Goal: Task Accomplishment & Management: Manage account settings

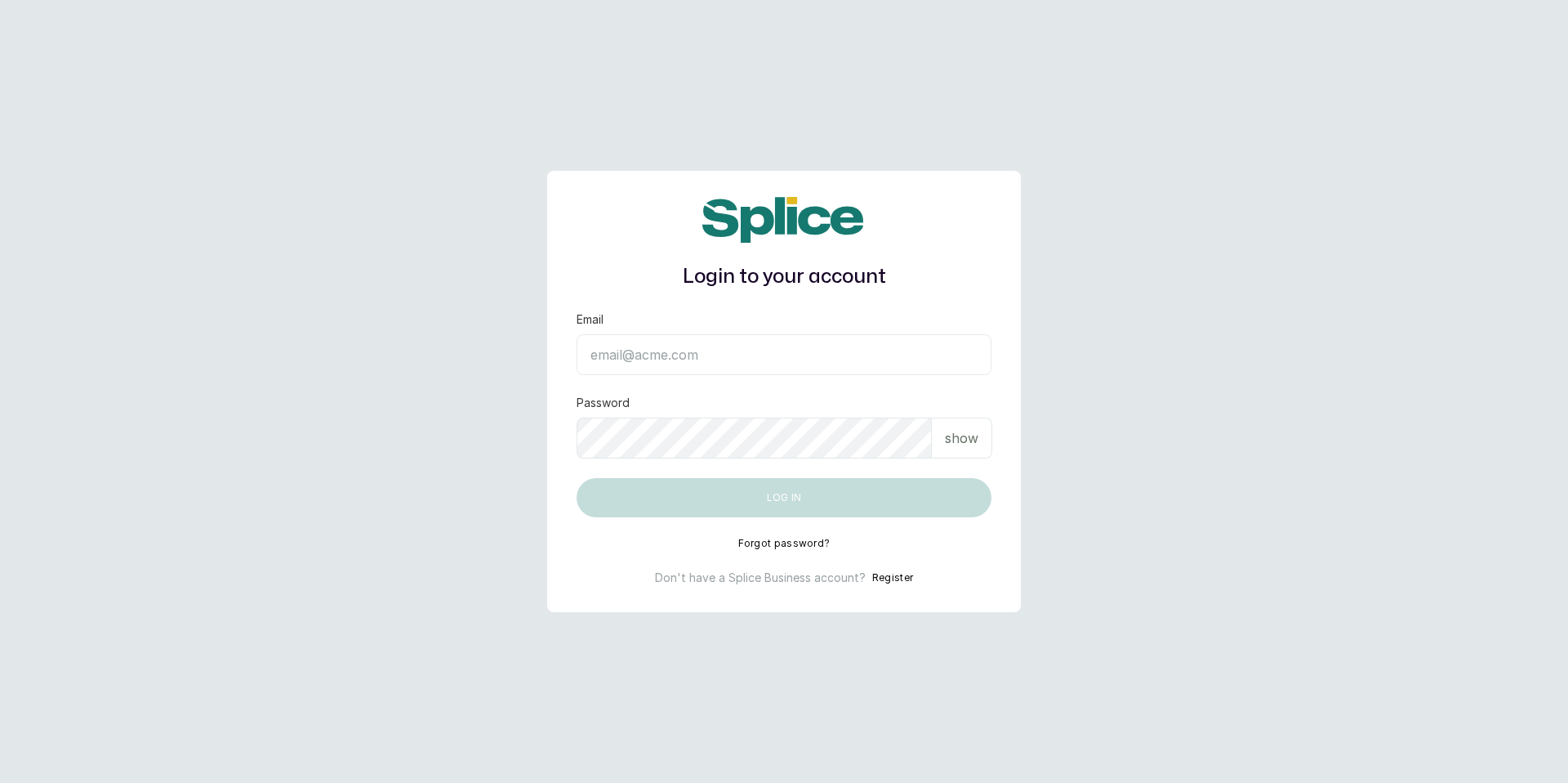
click at [835, 363] on input "Email" at bounding box center [784, 354] width 415 height 40
type input "[EMAIL_ADDRESS][DOMAIN_NAME]"
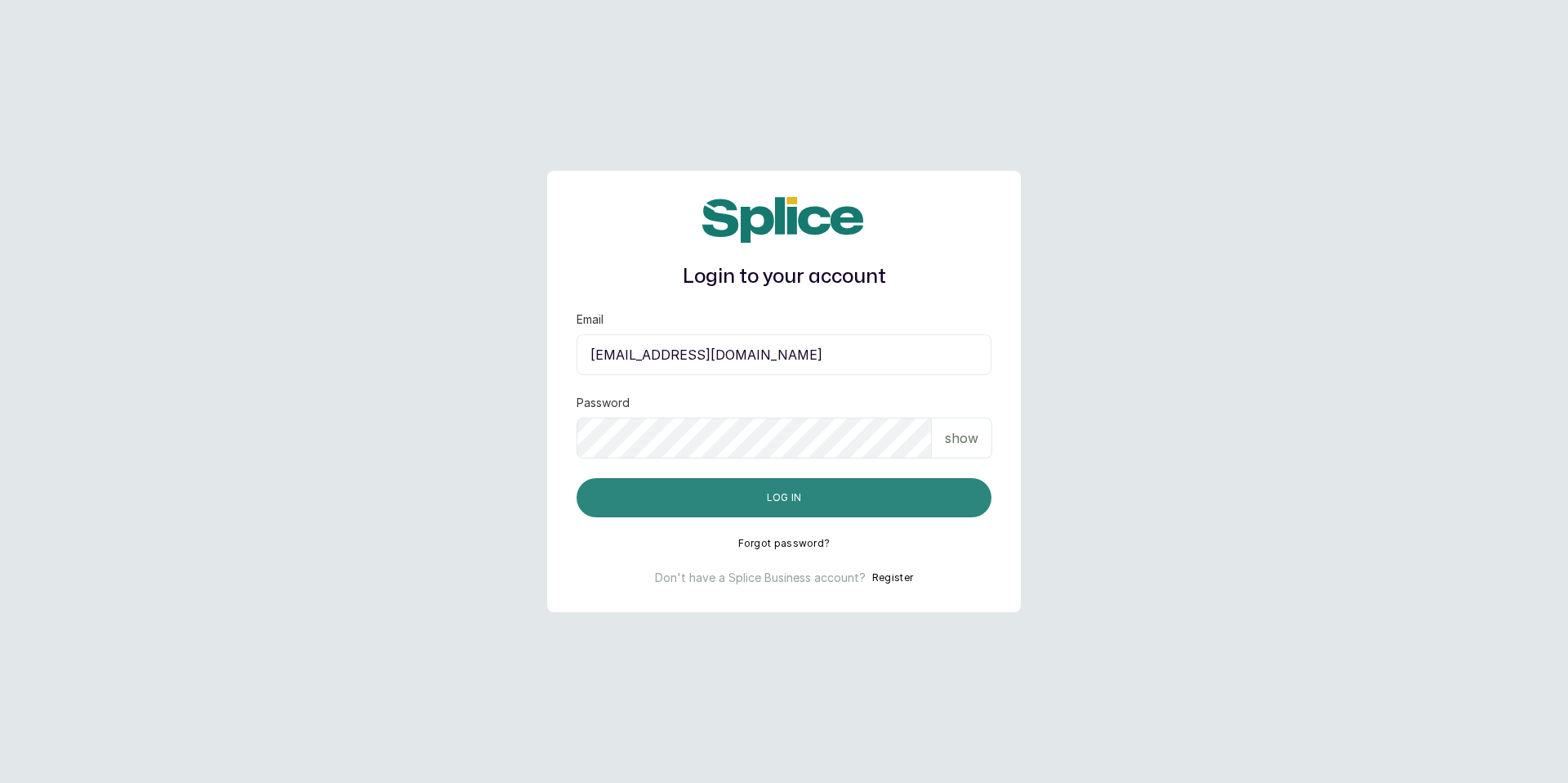
click at [786, 500] on button "Log in" at bounding box center [784, 498] width 415 height 39
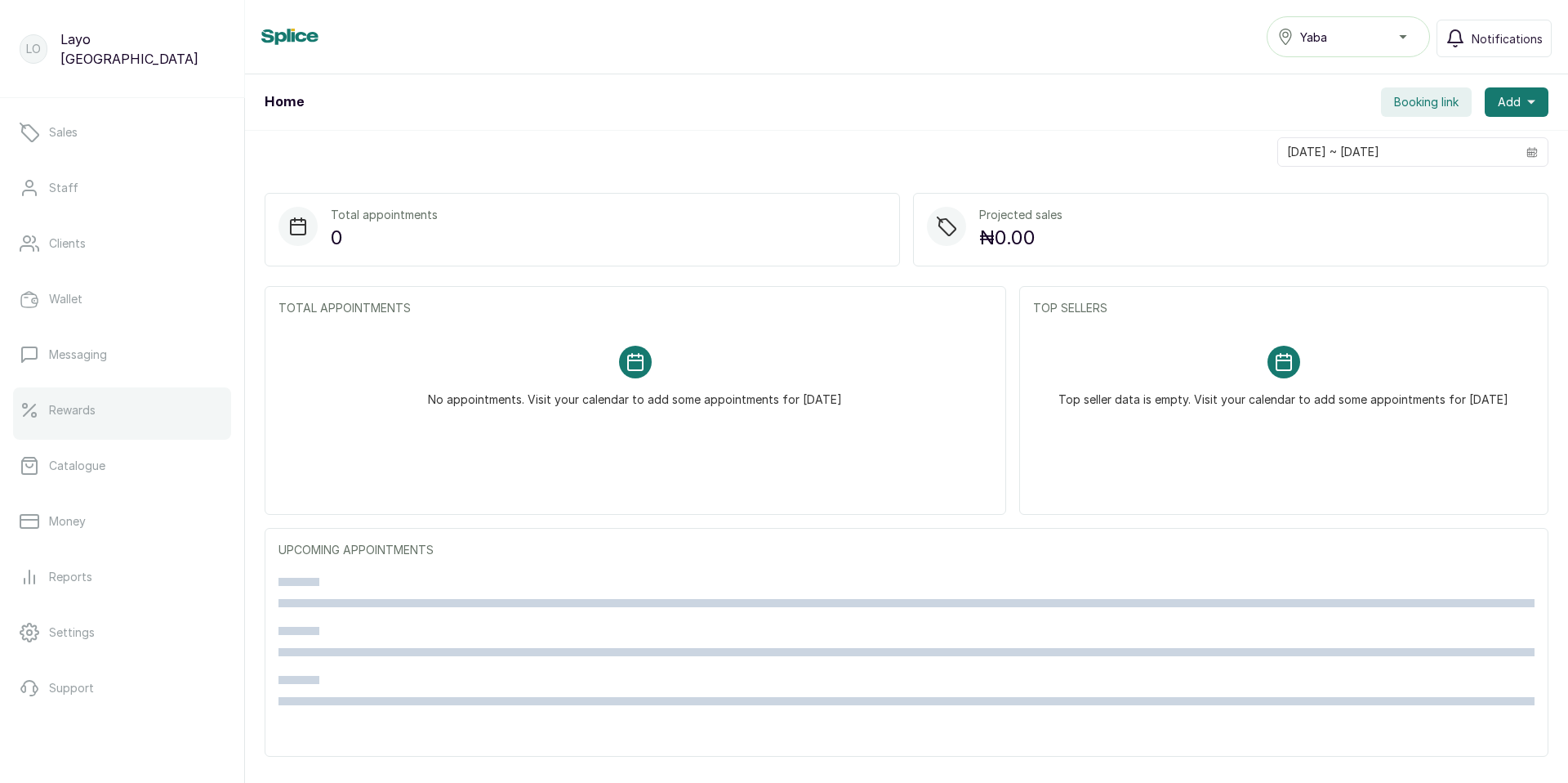
scroll to position [162, 0]
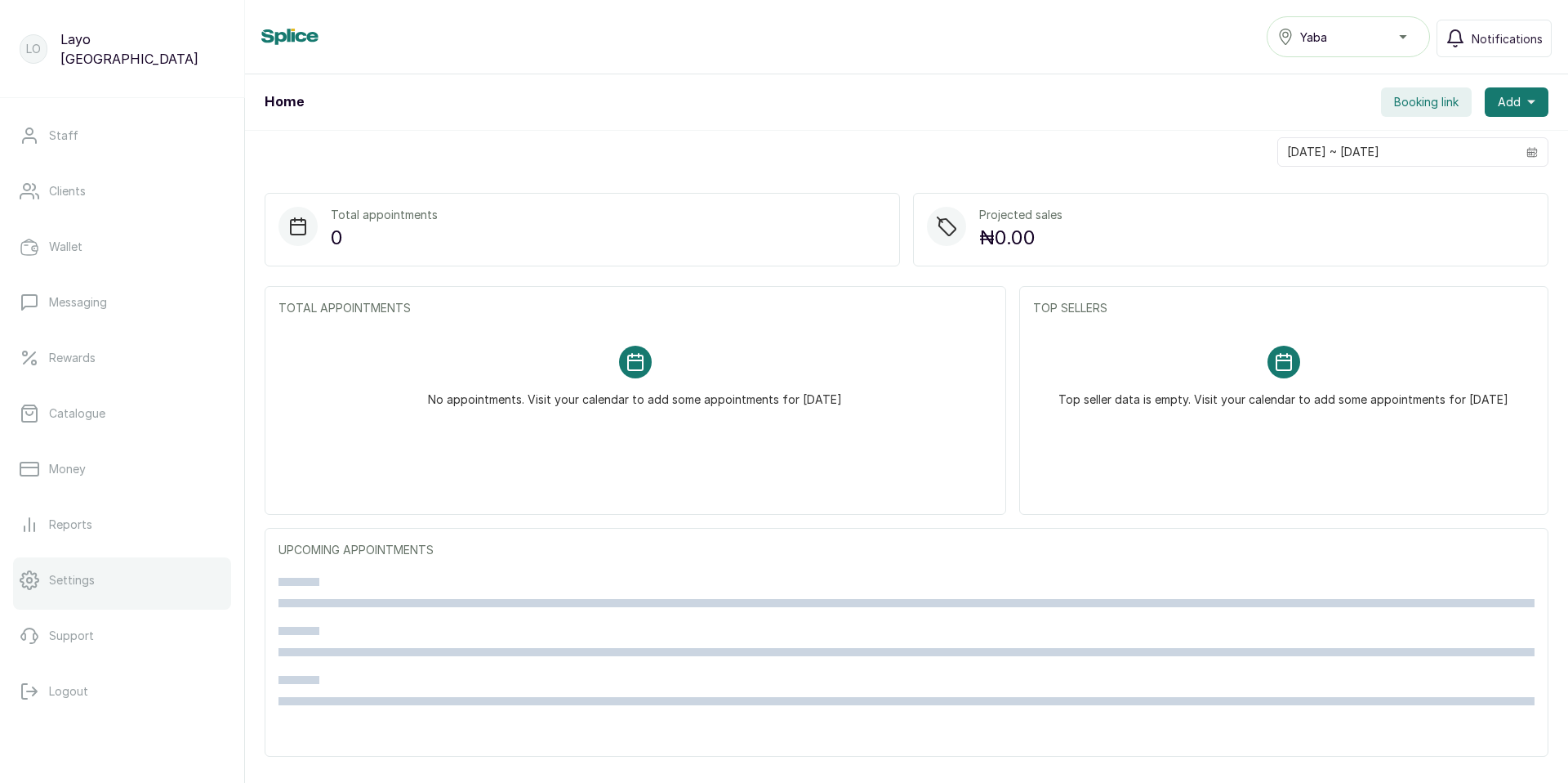
click at [74, 578] on p "Settings" at bounding box center [71, 580] width 46 height 16
